Goal: Task Accomplishment & Management: Manage account settings

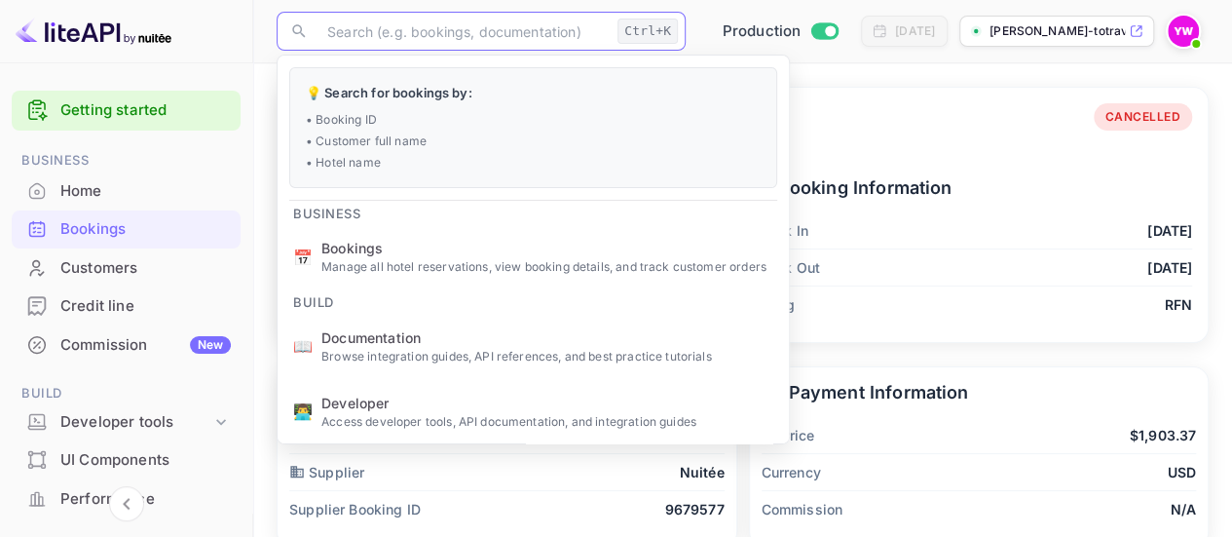
type input "a8rNcKF9M"
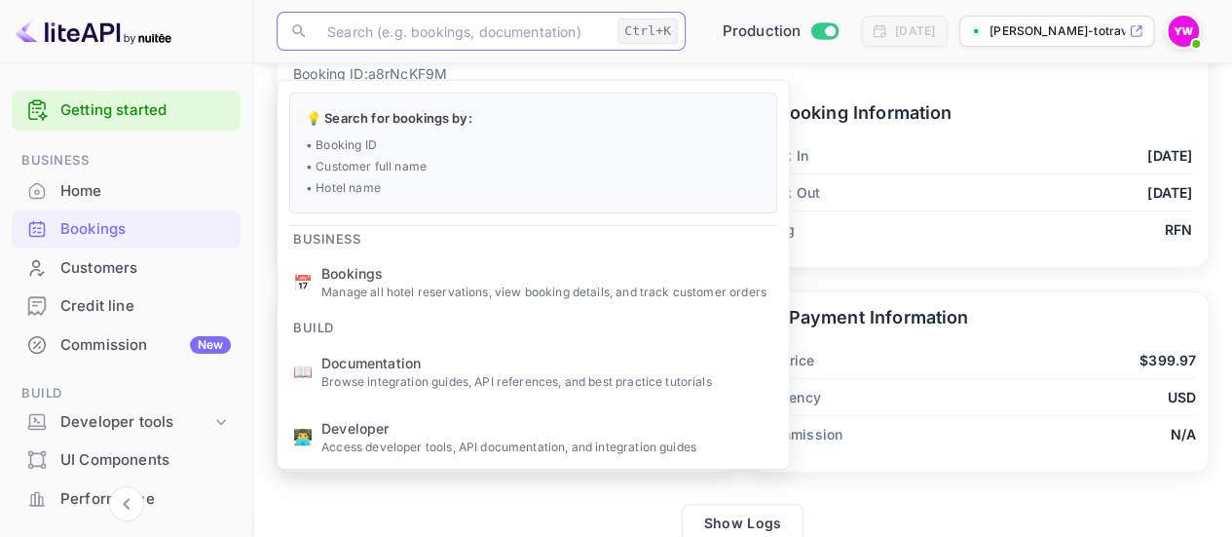
scroll to position [4, 0]
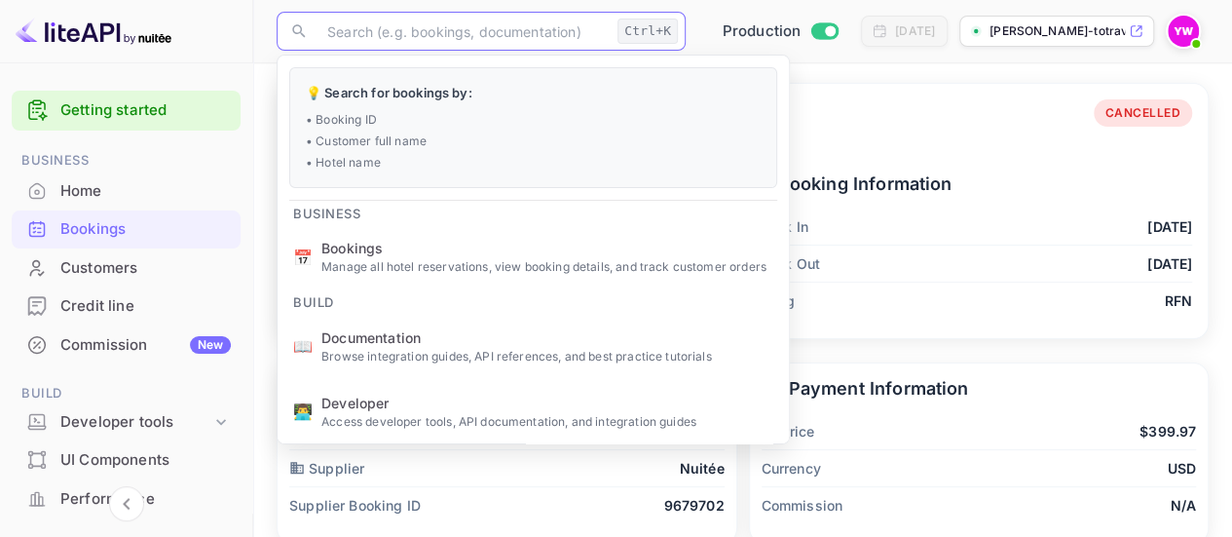
click at [435, 34] on input "text" at bounding box center [463, 31] width 294 height 39
paste input "PCitP2vXy"
type input "PCitP2vXy"
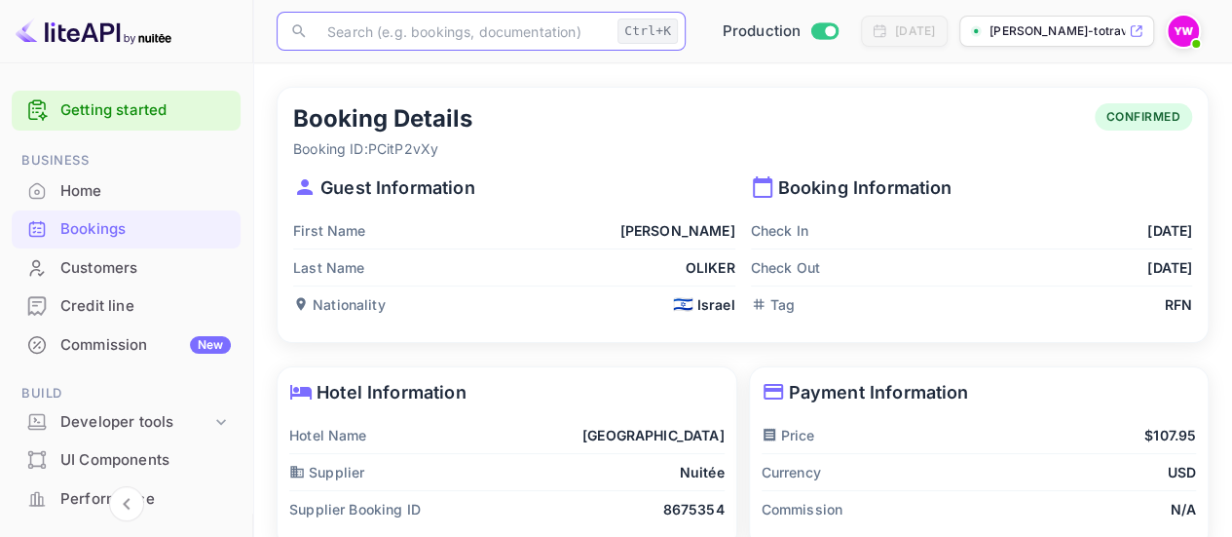
scroll to position [101, 0]
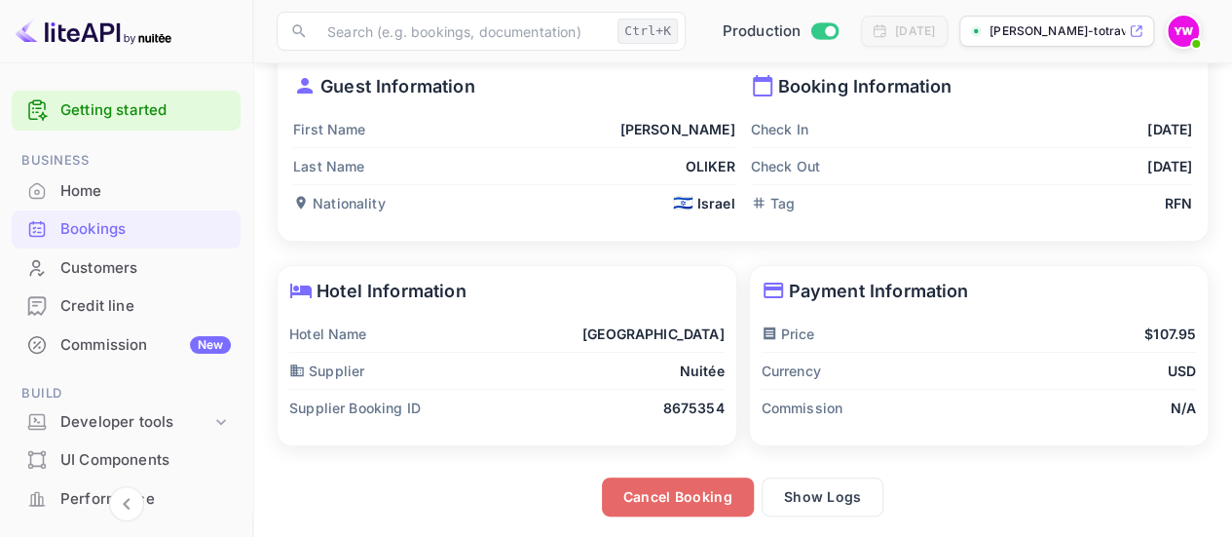
click at [683, 501] on button "Cancel Booking" at bounding box center [678, 496] width 152 height 39
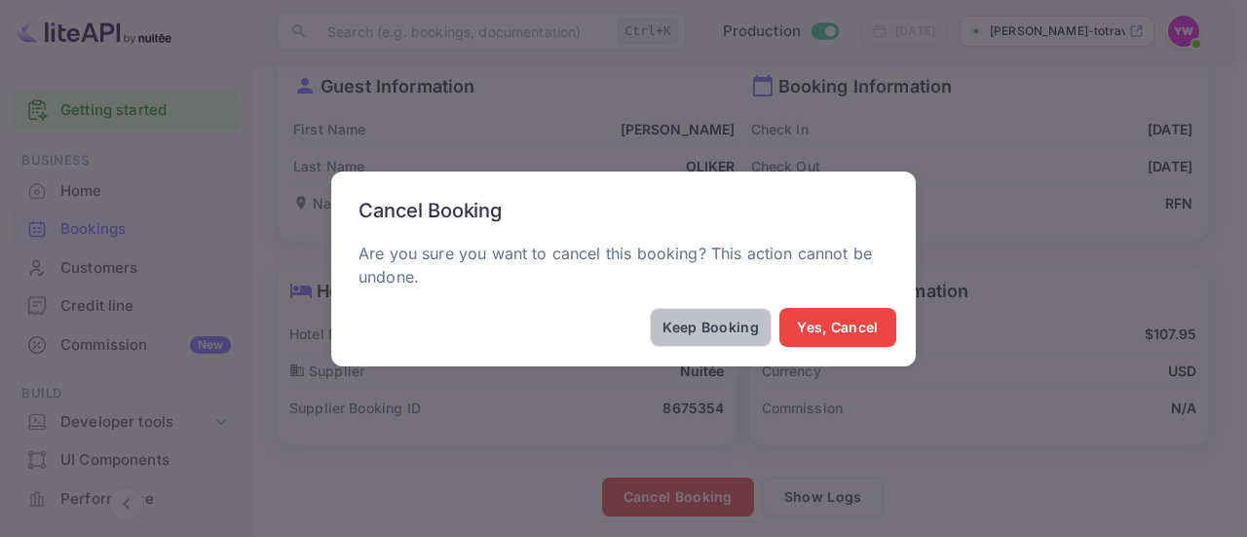
click at [699, 325] on button "Keep Booking" at bounding box center [711, 327] width 122 height 39
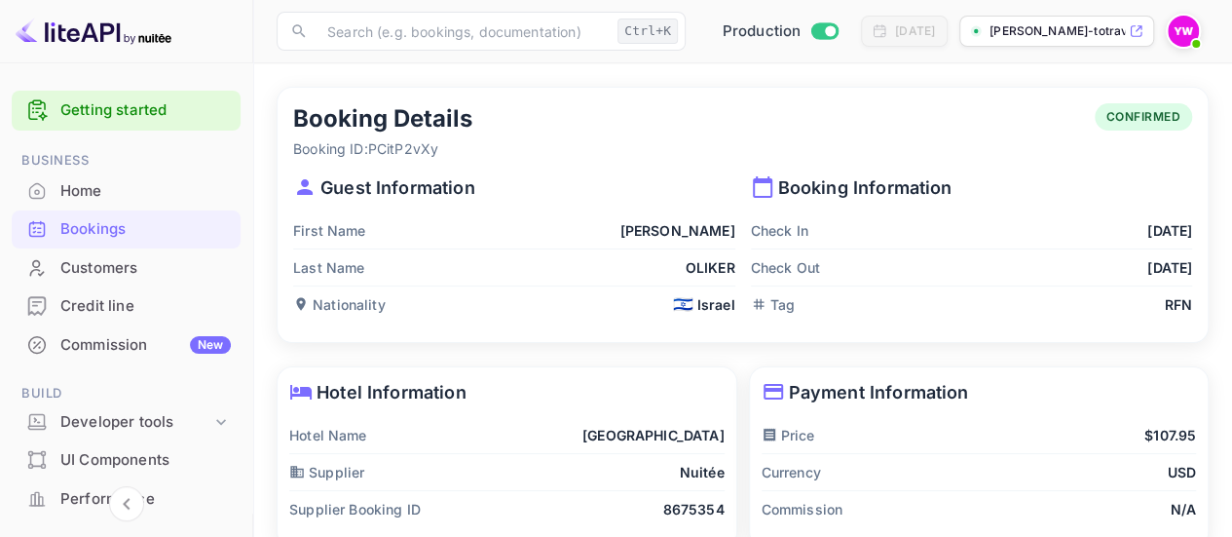
scroll to position [0, 0]
click at [454, 88] on div "Booking Details Booking ID: PCitP2vXy CONFIRMED Guest Information First Name [P…" at bounding box center [743, 215] width 930 height 254
click at [501, 34] on input "text" at bounding box center [463, 31] width 294 height 39
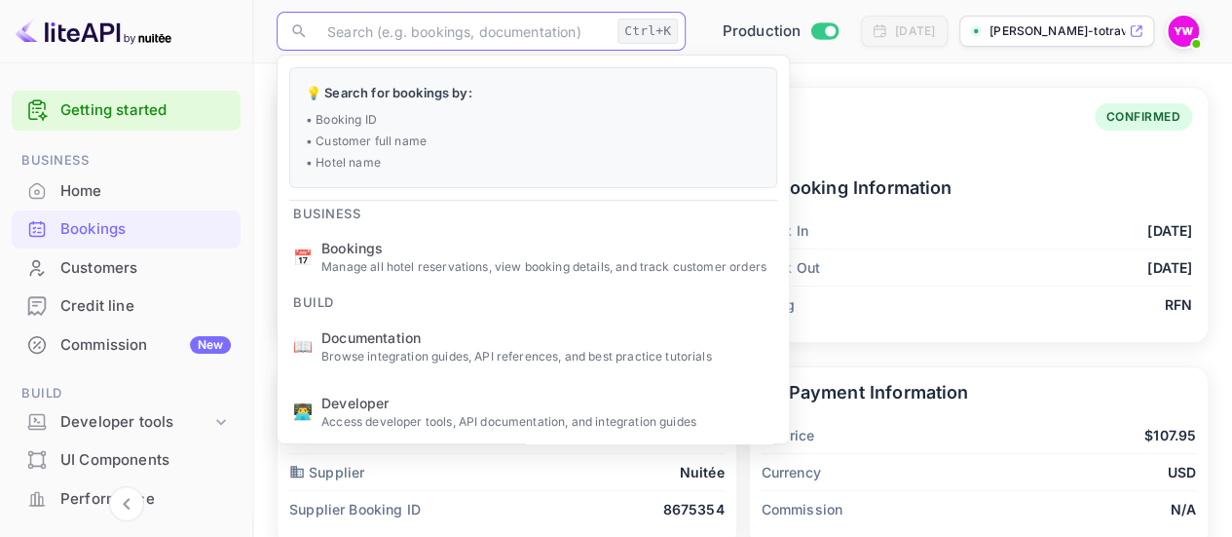
click at [85, 226] on div "Bookings" at bounding box center [145, 229] width 171 height 22
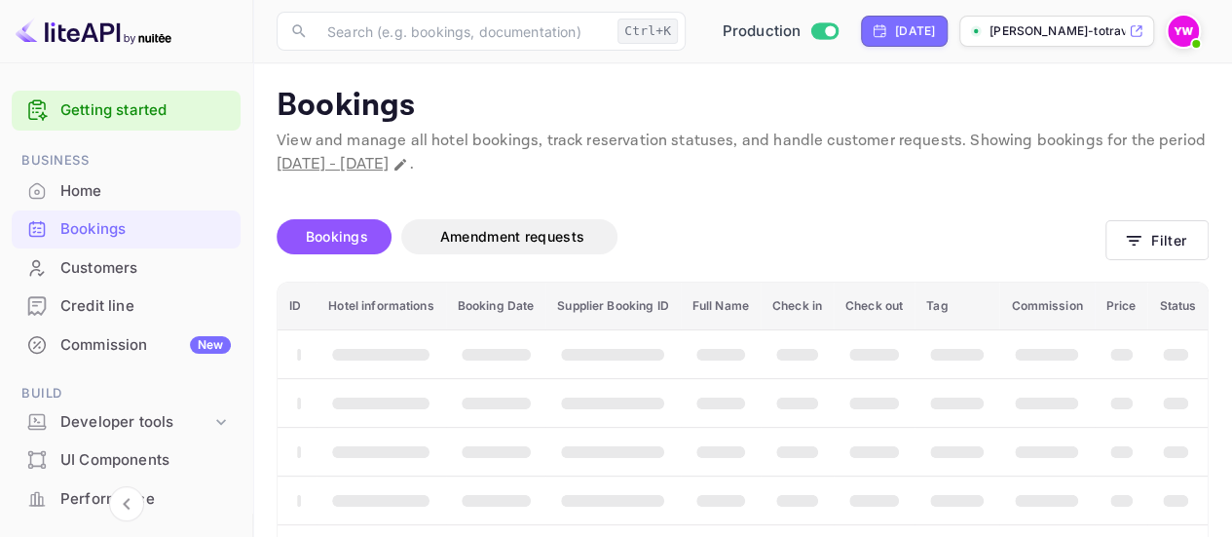
click at [895, 33] on div "[DATE]" at bounding box center [915, 31] width 40 height 18
select select "8"
select select "2025"
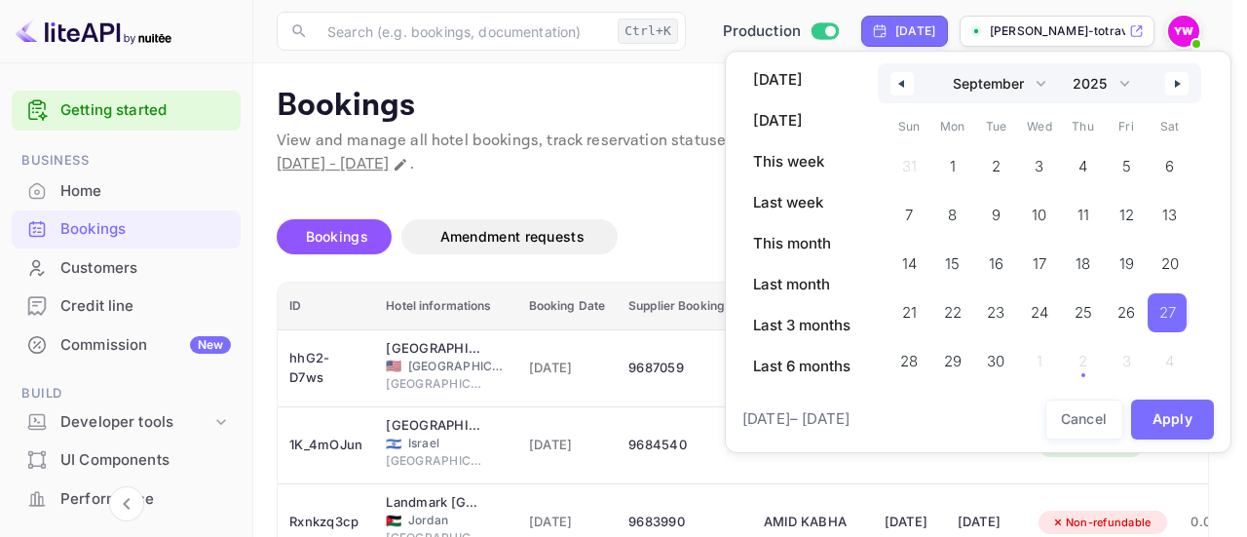
click at [900, 85] on icon "button" at bounding box center [899, 84] width 10 height 8
select select "7"
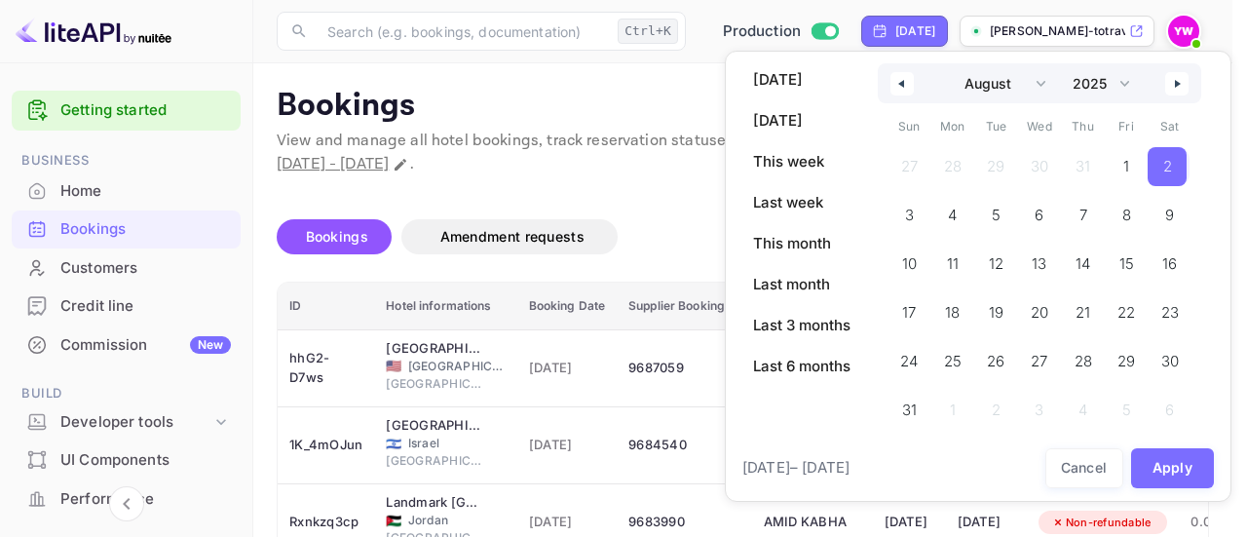
click at [1176, 159] on span "2" at bounding box center [1167, 166] width 39 height 39
click at [1200, 470] on button "Apply" at bounding box center [1173, 468] width 84 height 40
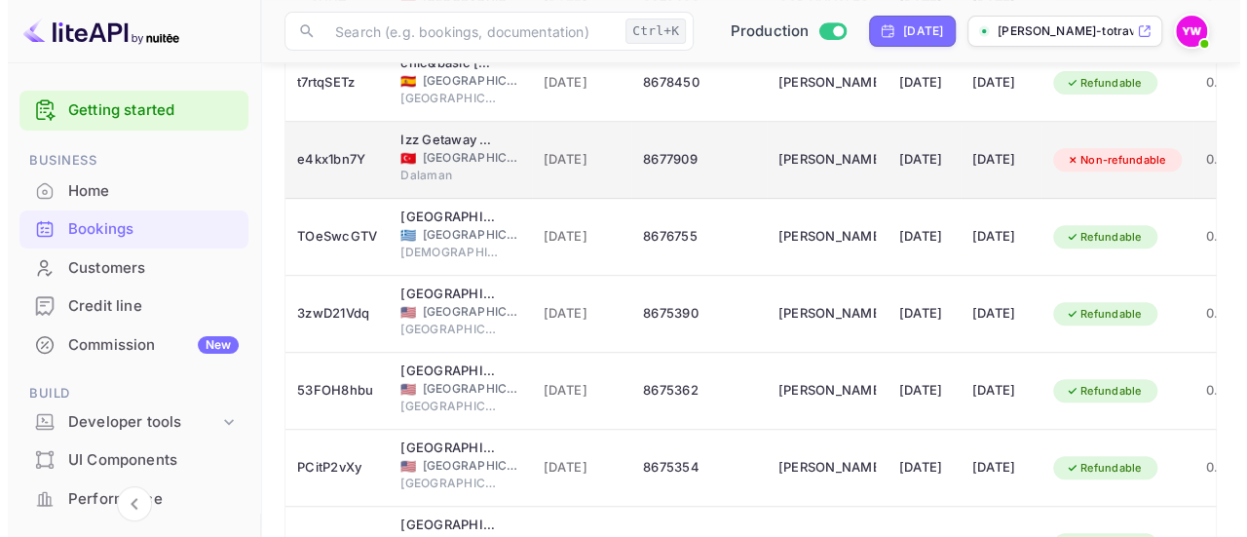
scroll to position [390, 0]
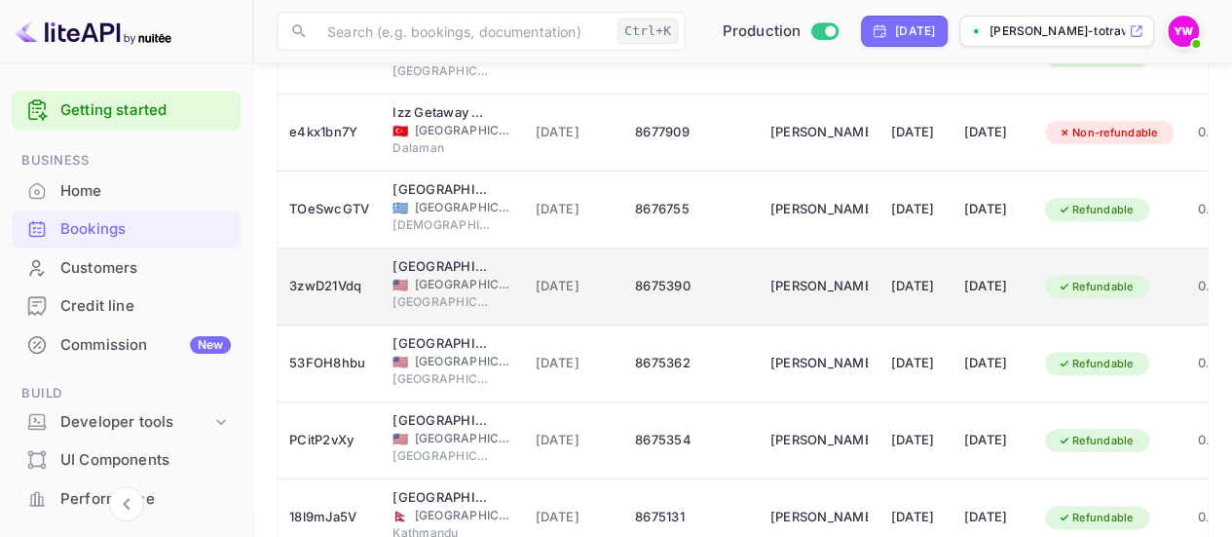
click at [472, 284] on span "[GEOGRAPHIC_DATA]" at bounding box center [463, 285] width 97 height 18
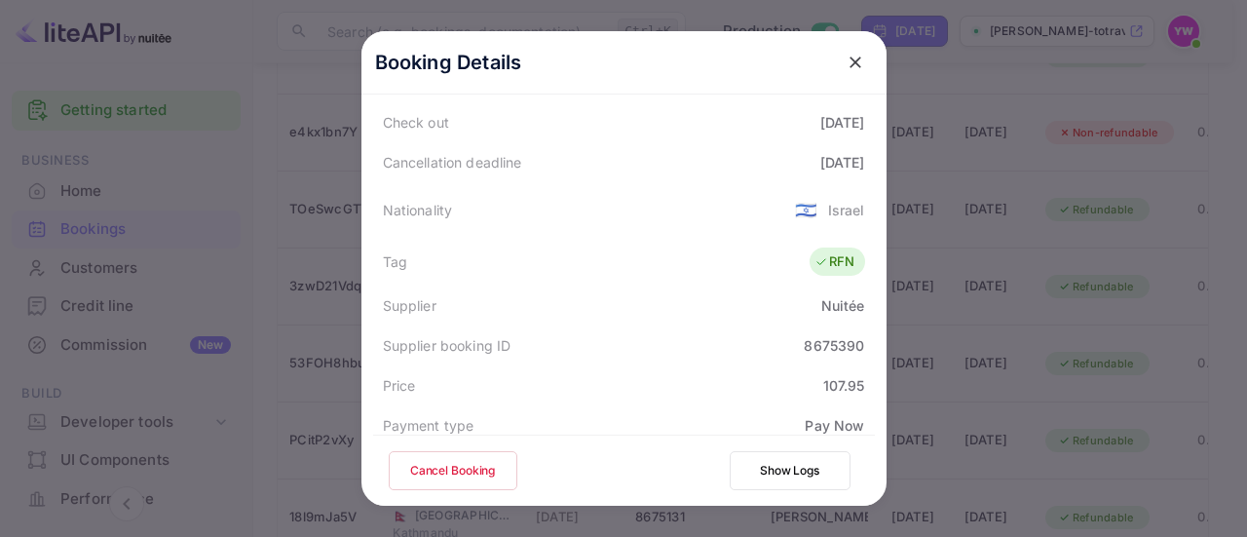
click at [846, 60] on icon "close" at bounding box center [855, 62] width 19 height 19
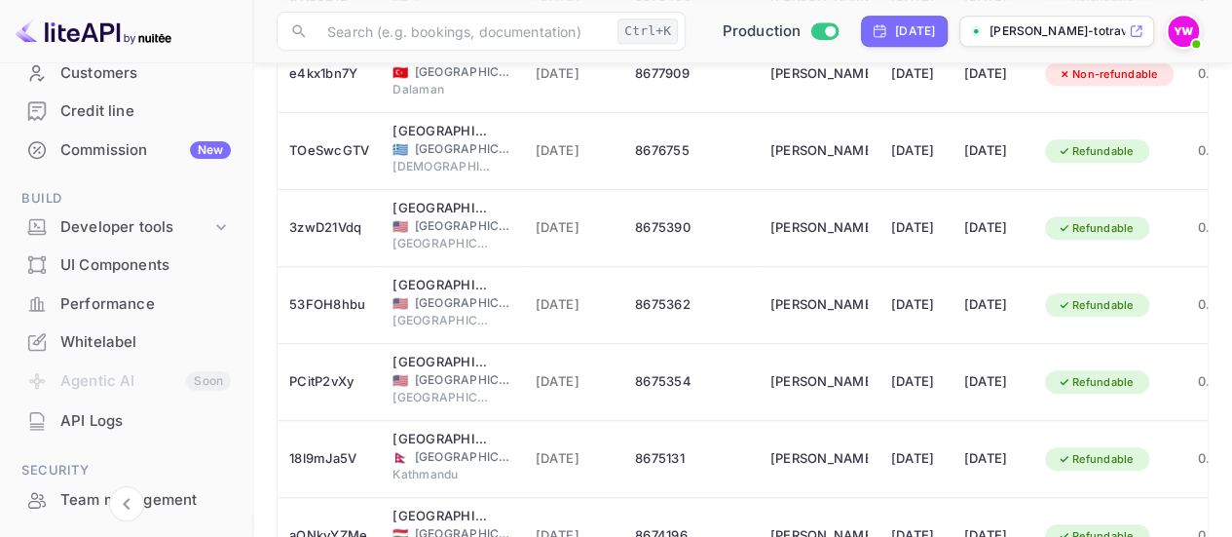
scroll to position [362, 0]
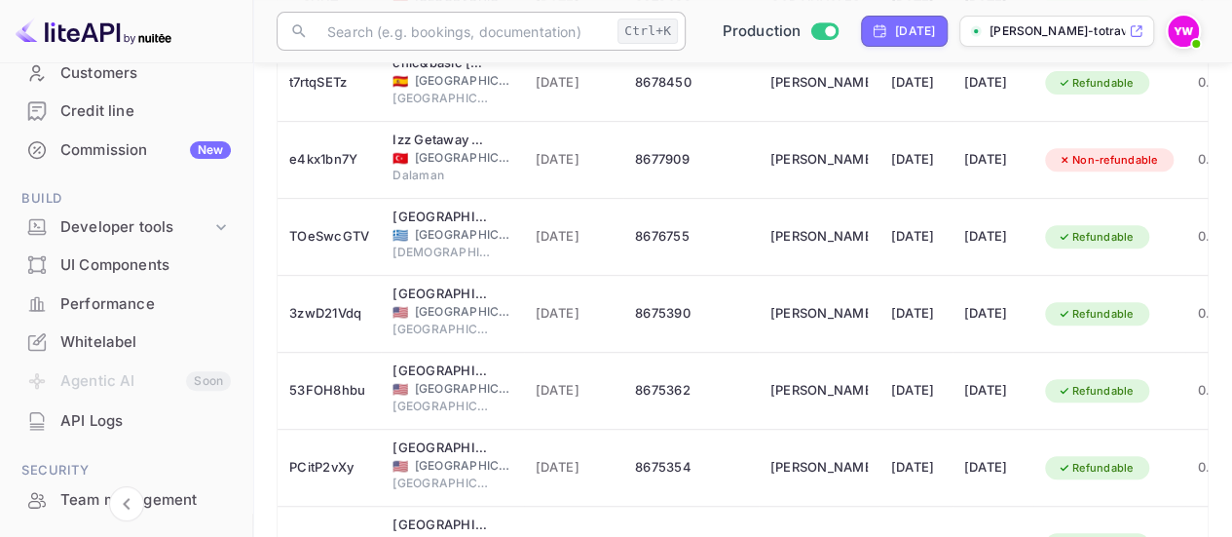
click at [423, 35] on input "text" at bounding box center [463, 31] width 294 height 39
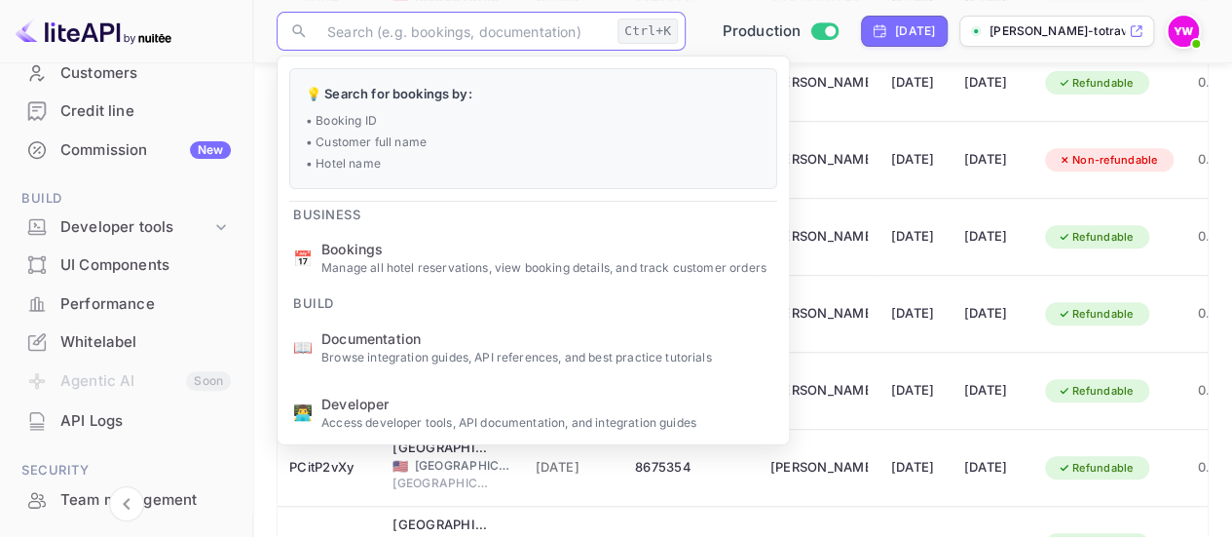
paste input "PCitP2vXy"
type input "PCitP2vXy"
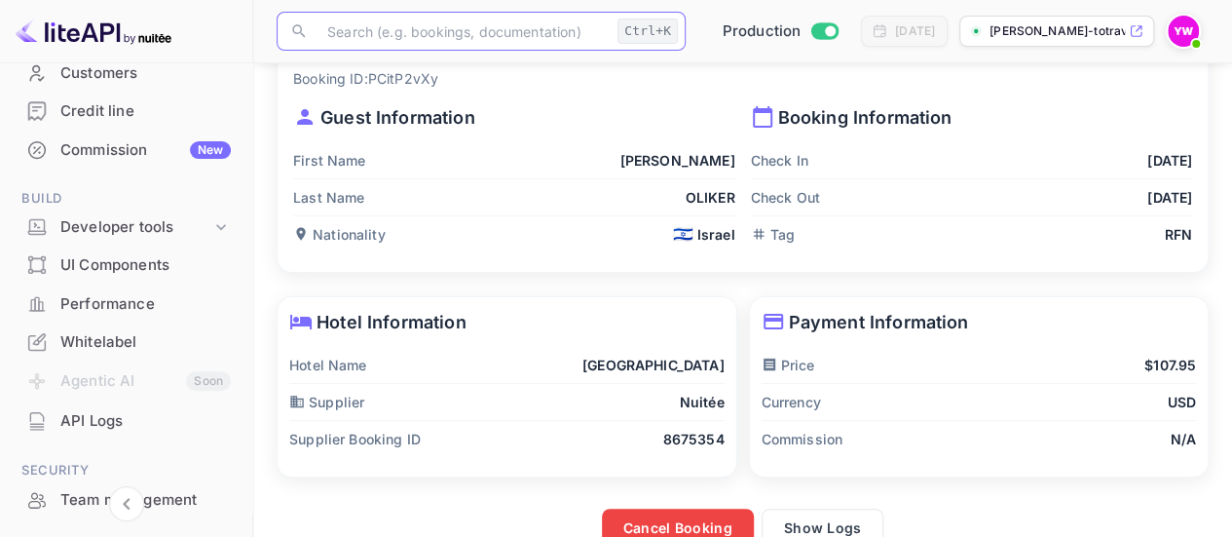
scroll to position [101, 0]
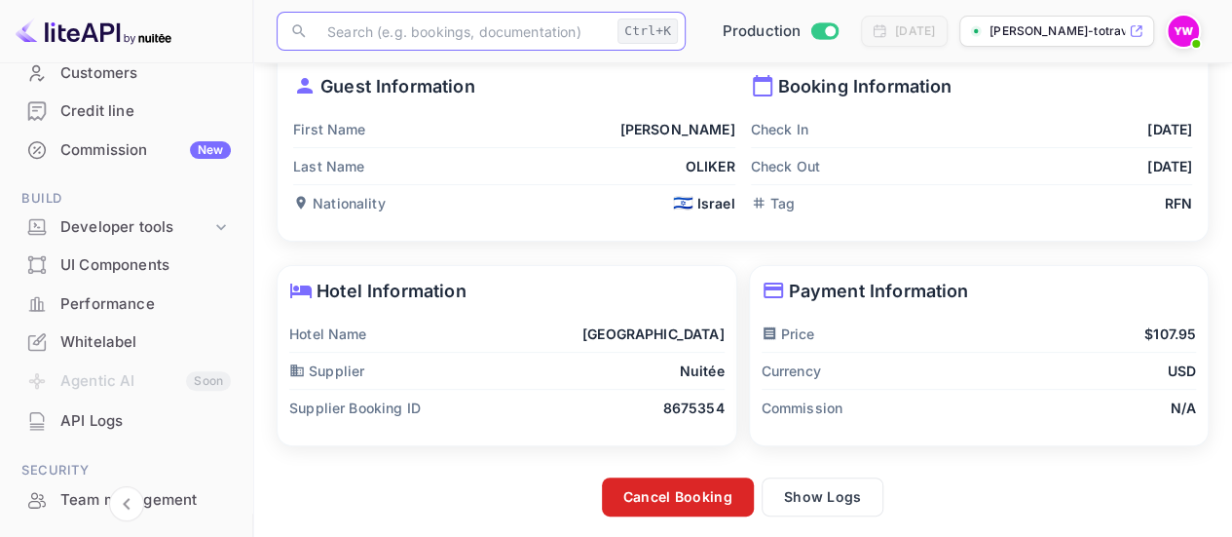
click at [663, 481] on button "Cancel Booking" at bounding box center [678, 496] width 152 height 39
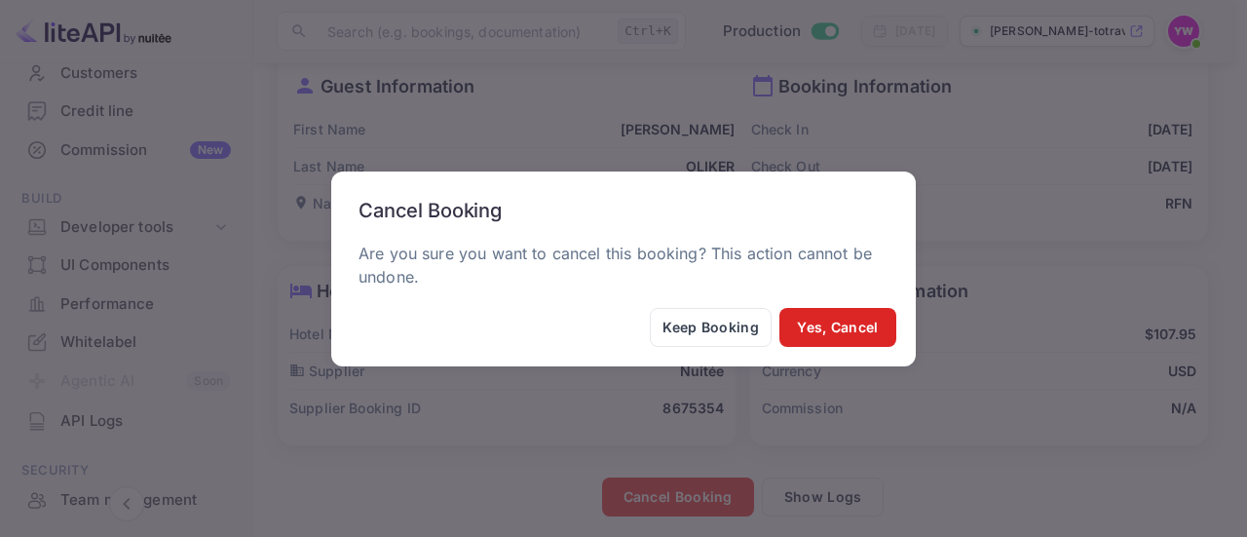
click at [832, 324] on button "Yes, Cancel" at bounding box center [837, 327] width 117 height 39
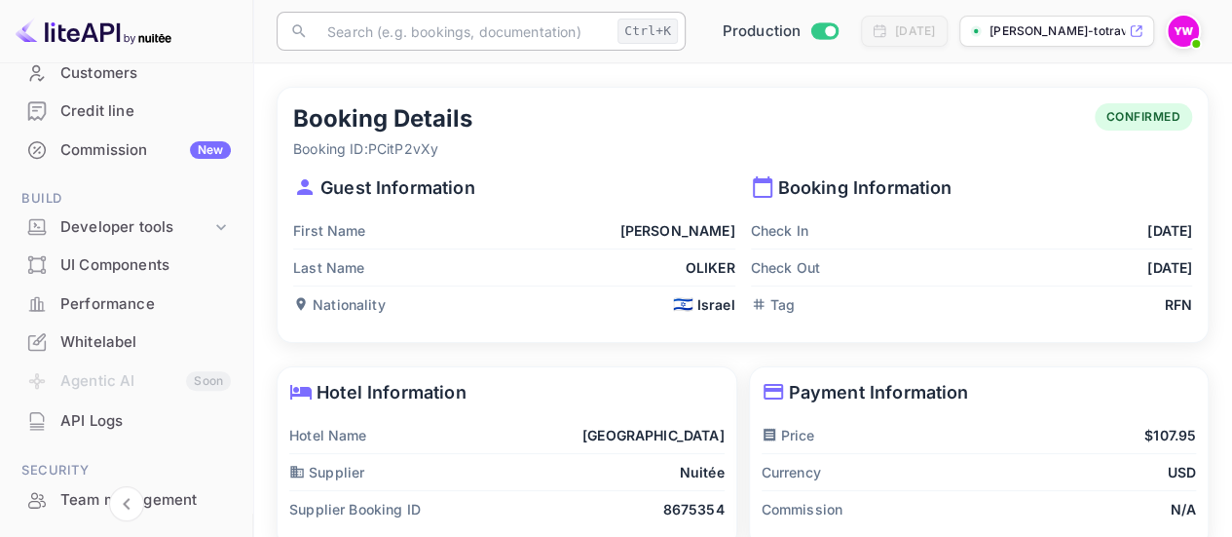
scroll to position [0, 0]
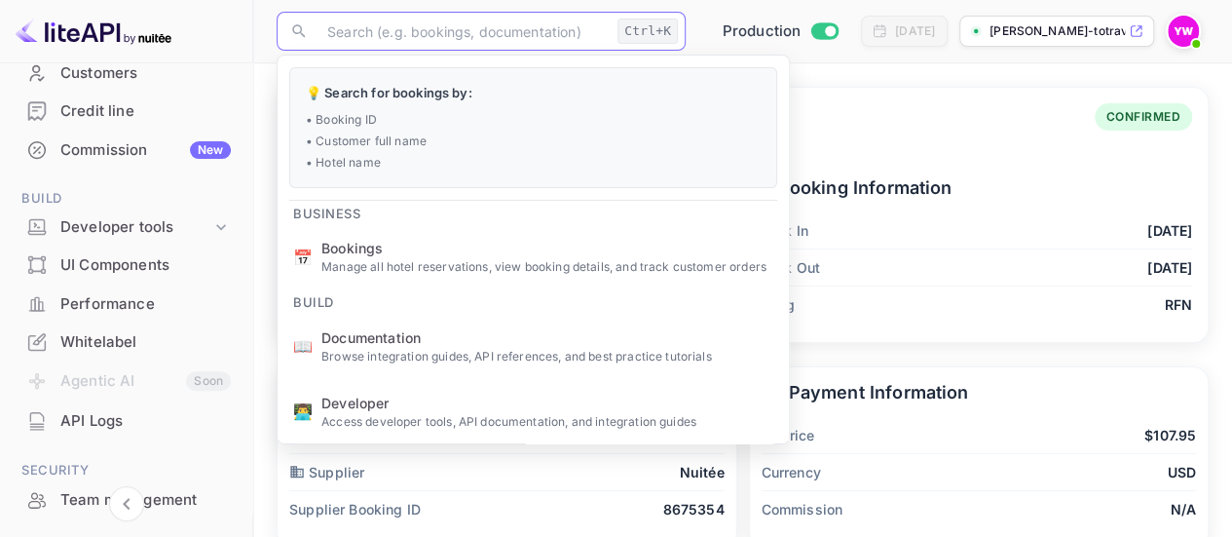
click at [407, 37] on input "text" at bounding box center [463, 31] width 294 height 39
paste input "QBsGc3h6K"
type input "QBsGc3h6K"
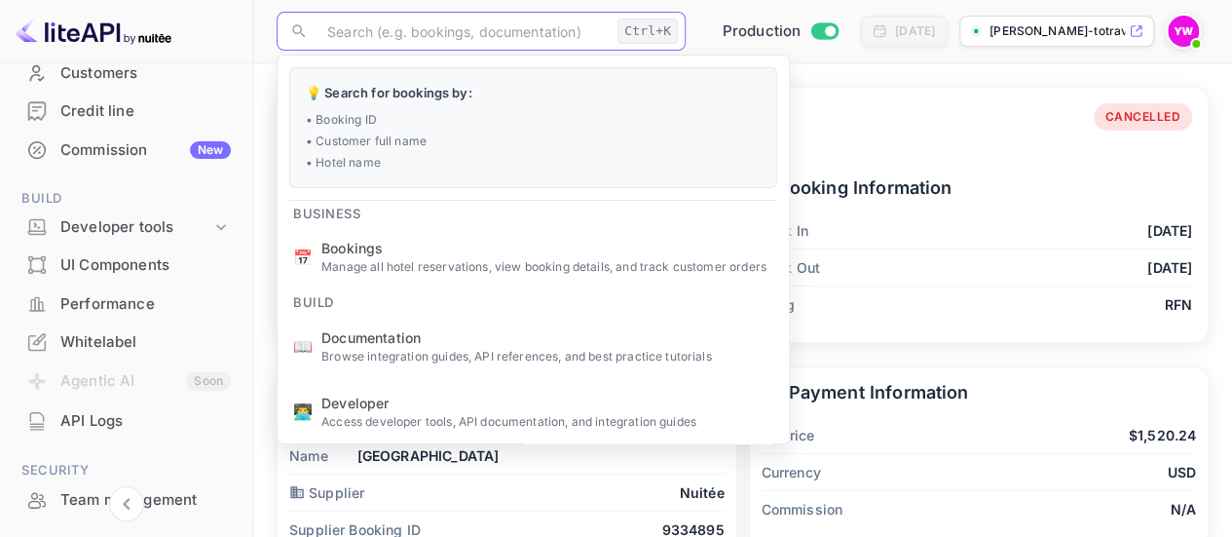
click at [463, 31] on input "text" at bounding box center [463, 31] width 294 height 39
paste input "QBsGc3h6K"
type input "QBsGc3h6K"
